Goal: Task Accomplishment & Management: Use online tool/utility

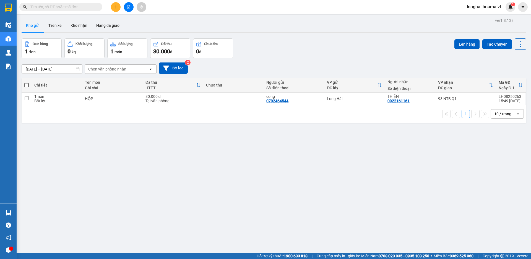
click at [27, 86] on span at bounding box center [26, 85] width 4 height 4
click at [27, 82] on input "checkbox" at bounding box center [27, 82] width 0 height 0
checkbox input "true"
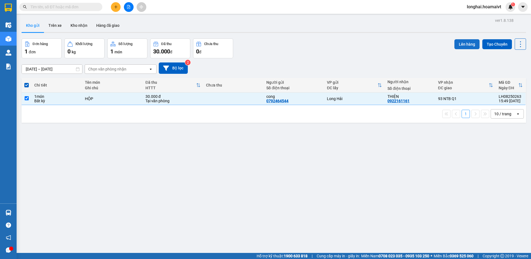
click at [460, 43] on button "Lên hàng" at bounding box center [466, 44] width 25 height 10
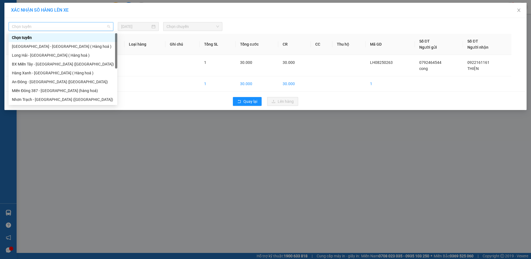
click at [103, 25] on span "Chọn tuyến" at bounding box center [61, 26] width 98 height 8
click at [24, 56] on div "Long Hải - Sài Gòn ( Hàng hoá )" at bounding box center [63, 55] width 102 height 6
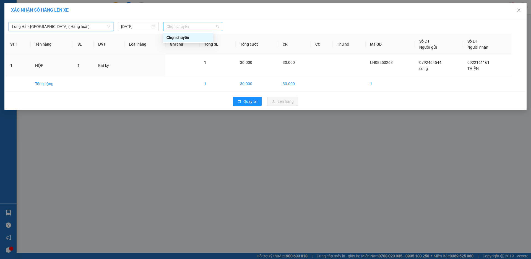
click at [188, 25] on span "Chọn chuyến" at bounding box center [192, 26] width 53 height 8
click at [183, 39] on div "Chọn chuyến" at bounding box center [187, 38] width 43 height 6
click at [183, 26] on span "Chọn chuyến" at bounding box center [192, 26] width 53 height 8
type input "05"
click at [193, 46] on div "Thêm chuyến " 05:00 "" at bounding box center [192, 46] width 59 height 9
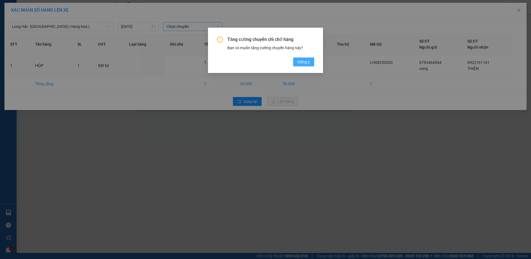
click at [302, 62] on span "Đồng ý" at bounding box center [304, 62] width 12 height 6
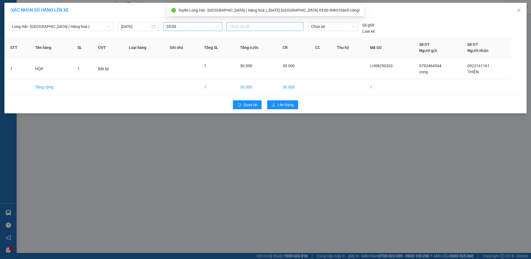
click at [255, 27] on div at bounding box center [265, 26] width 74 height 7
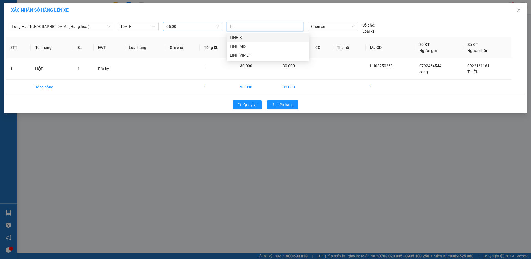
type input "linh"
click at [247, 58] on div "LINH VIP LH" at bounding box center [268, 55] width 76 height 6
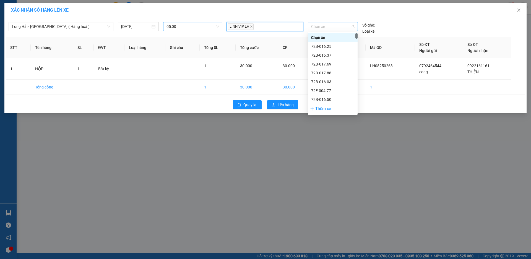
click at [340, 27] on span "Chọn xe" at bounding box center [332, 26] width 43 height 8
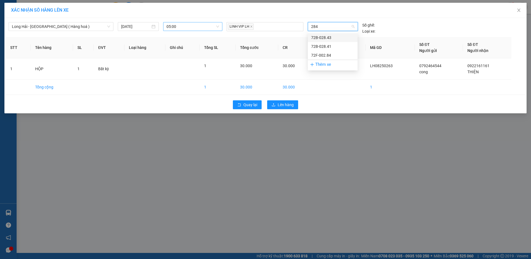
type input "2841"
click at [333, 39] on div "72B-028.41" at bounding box center [332, 38] width 43 height 6
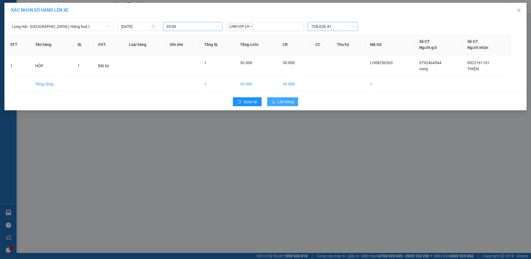
click at [275, 104] on span "upload" at bounding box center [274, 102] width 4 height 4
